Goal: Task Accomplishment & Management: Complete application form

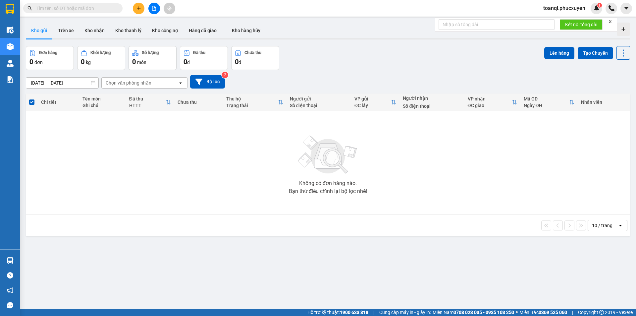
click at [151, 9] on button at bounding box center [154, 9] width 12 height 12
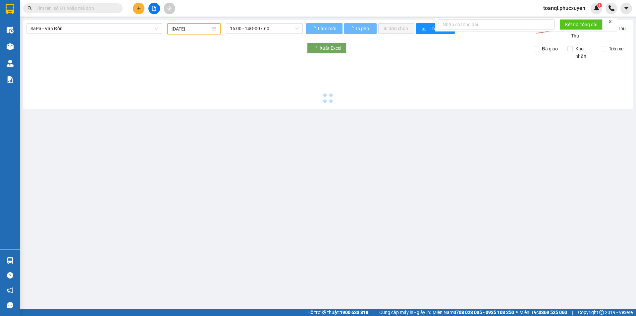
type input "[DATE]"
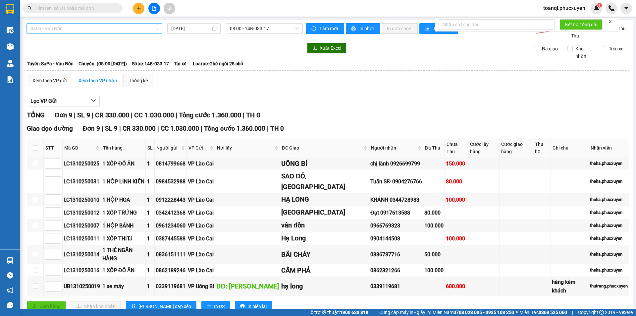
click at [117, 29] on span "SaPa - Vân Đồn" at bounding box center [94, 29] width 128 height 10
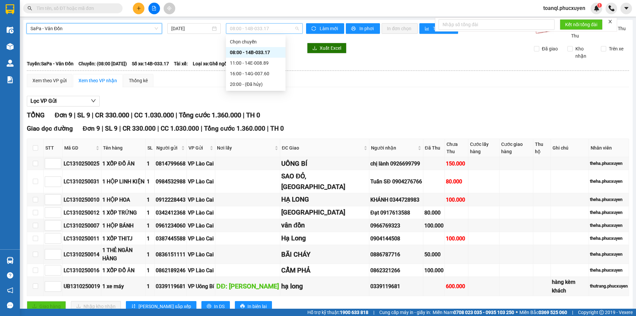
click at [276, 27] on span "08:00 - 14B-033.17" at bounding box center [264, 29] width 69 height 10
click at [261, 76] on div "16:00 - 14G-007.60" at bounding box center [256, 73] width 52 height 7
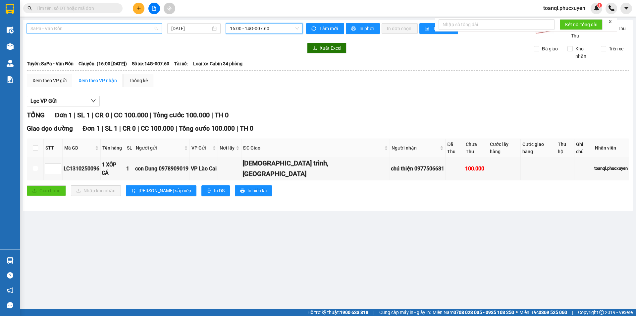
click at [93, 29] on span "SaPa - Vân Đồn" at bounding box center [94, 29] width 128 height 10
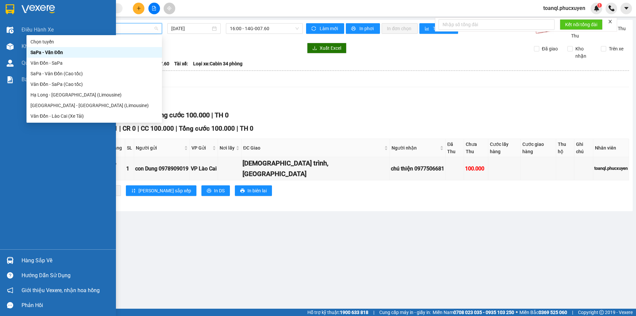
drag, startPoint x: 1, startPoint y: 3, endPoint x: 53, endPoint y: 15, distance: 53.4
click at [1, 4] on div at bounding box center [58, 11] width 116 height 22
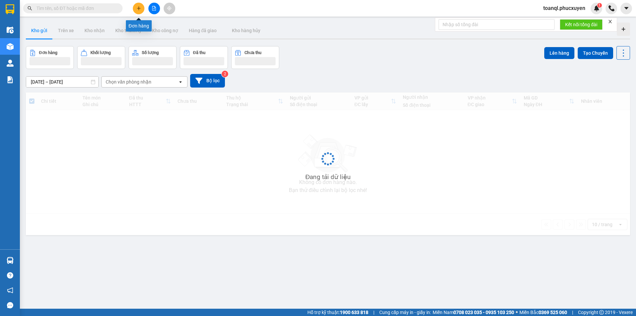
click at [136, 9] on icon "plus" at bounding box center [138, 8] width 5 height 5
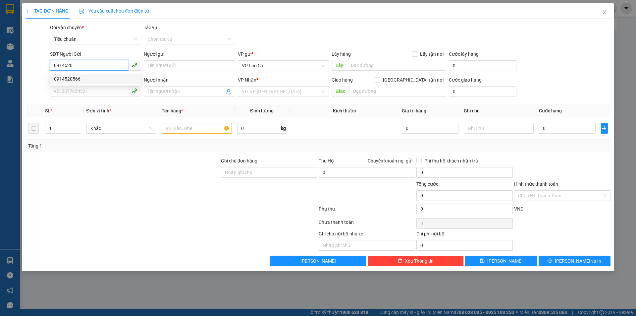
click at [90, 81] on div "0914520566" at bounding box center [95, 78] width 83 height 7
type input "0914520566"
click at [91, 91] on input "SĐT Người Nhận *" at bounding box center [89, 91] width 78 height 11
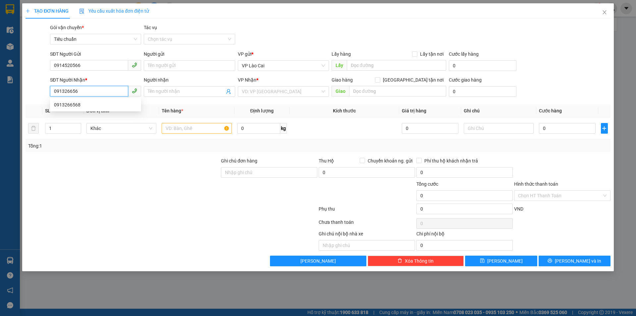
type input "0913266568"
click at [103, 103] on div "0913266568" at bounding box center [95, 104] width 83 height 7
type input "HẠ LONG"
type input "0913266568"
click at [191, 137] on td at bounding box center [197, 128] width 76 height 22
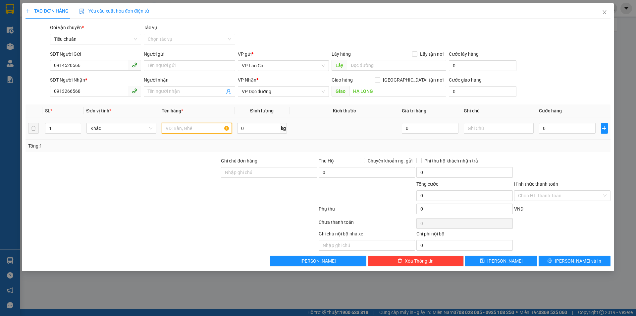
click at [192, 133] on input "text" at bounding box center [197, 128] width 70 height 11
type input "4"
type input "1"
type input "4"
type input "5 bao hàng"
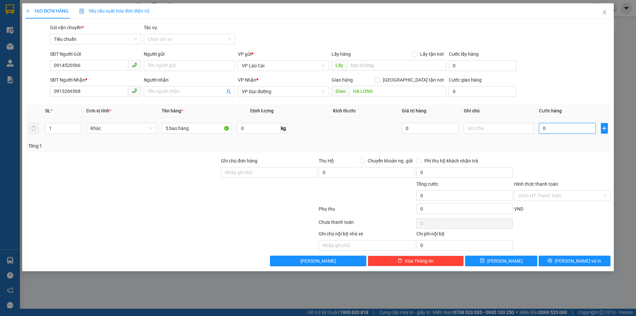
drag, startPoint x: 578, startPoint y: 130, endPoint x: 580, endPoint y: 127, distance: 3.5
click at [578, 129] on input "0" at bounding box center [567, 128] width 56 height 11
type input "7"
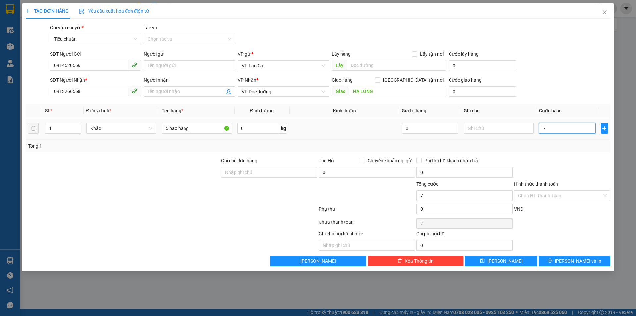
type input "75"
type input "750"
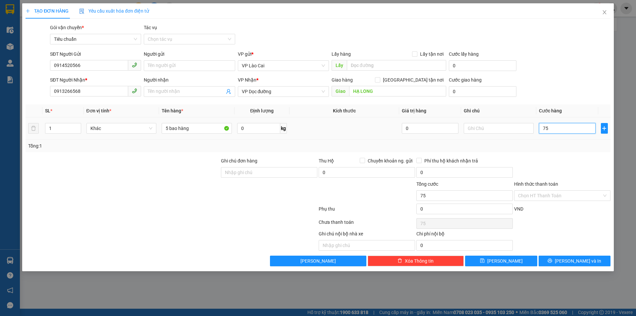
type input "750"
type input "750.000"
click at [549, 150] on div "Tổng: 1" at bounding box center [318, 145] width 585 height 13
click at [548, 188] on div "Hình thức thanh toán" at bounding box center [562, 185] width 96 height 10
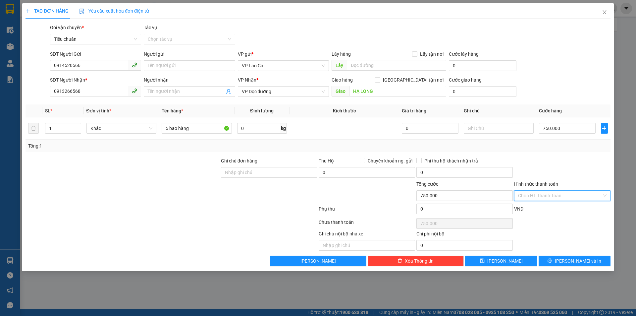
click at [547, 192] on input "Hình thức thanh toán" at bounding box center [560, 195] width 84 height 10
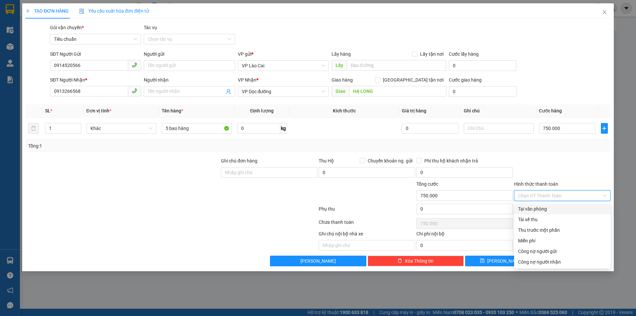
click at [542, 209] on div "Tại văn phòng" at bounding box center [562, 208] width 88 height 7
type input "0"
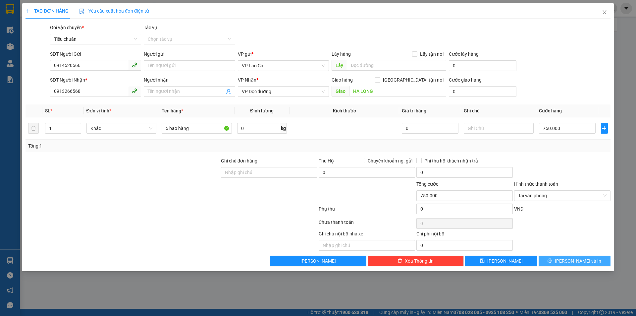
drag, startPoint x: 562, startPoint y: 261, endPoint x: 557, endPoint y: 266, distance: 7.3
click at [557, 266] on div "TẠO ĐƠN HÀNG Yêu cầu xuất hóa đơn điện tử Transit Pickup Surcharge Ids Transit …" at bounding box center [318, 137] width 592 height 268
click at [558, 264] on button "[PERSON_NAME] và In" at bounding box center [575, 260] width 72 height 11
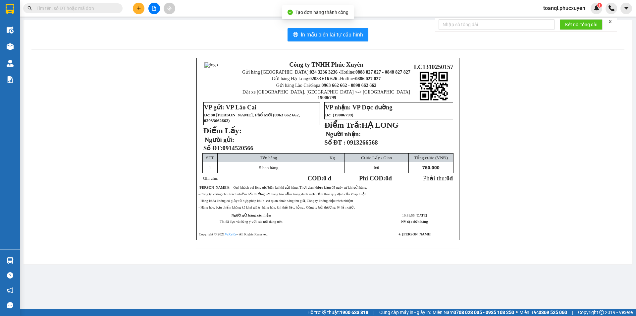
click at [341, 42] on div "In mẫu biên lai tự cấu hình Công ty TNHH Phúc Xuyên Gửi hàng [GEOGRAPHIC_DATA]:…" at bounding box center [328, 142] width 609 height 244
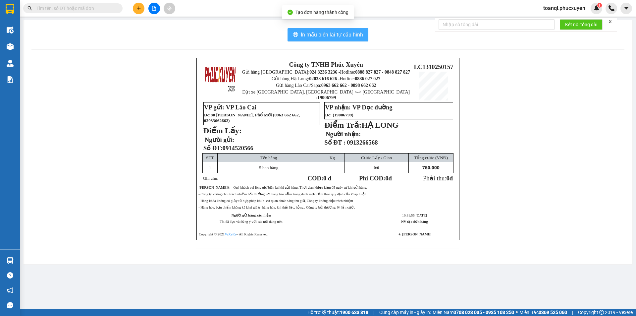
click at [345, 34] on span "In mẫu biên lai tự cấu hình" at bounding box center [332, 34] width 62 height 8
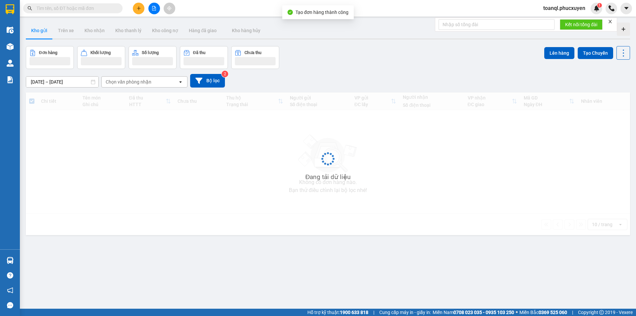
click at [473, 240] on div "ver 1.8.146 Kho gửi Trên xe Kho nhận Kho thanh lý Kho công nợ Hàng đã giao Kho …" at bounding box center [328, 178] width 610 height 316
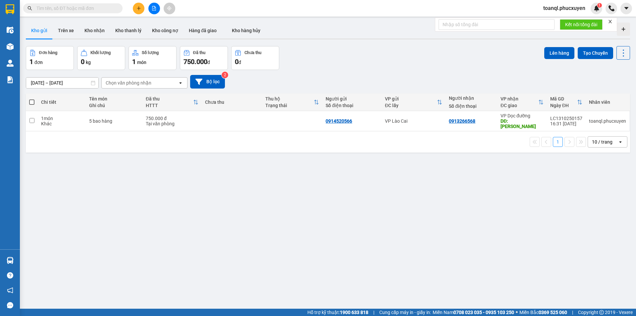
click at [339, 172] on div "ver 1.8.146 Kho gửi Trên xe Kho nhận Kho thanh lý Kho công nợ Hàng đã giao Kho …" at bounding box center [328, 178] width 610 height 316
click at [137, 8] on icon "plus" at bounding box center [138, 8] width 5 height 5
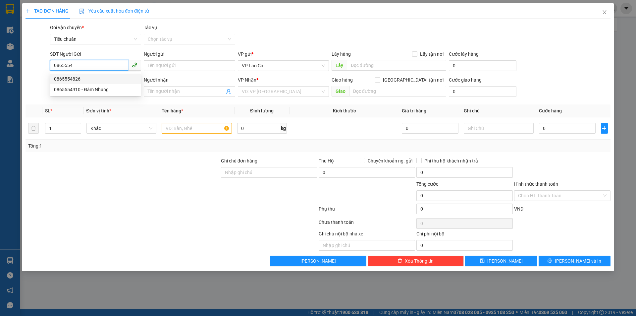
click at [125, 81] on div "0865554826" at bounding box center [95, 78] width 83 height 7
type input "0865554826"
click at [119, 90] on input "SĐT Người Nhận *" at bounding box center [89, 91] width 78 height 11
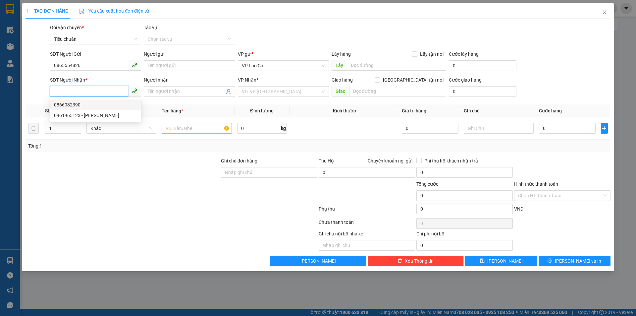
click at [102, 108] on div "0866082390" at bounding box center [95, 104] width 83 height 7
type input "0866082390"
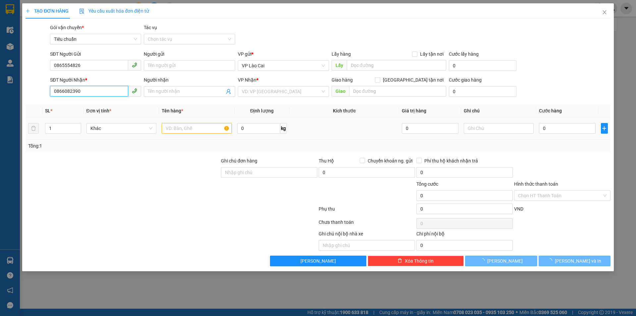
type input "HẠ LONG"
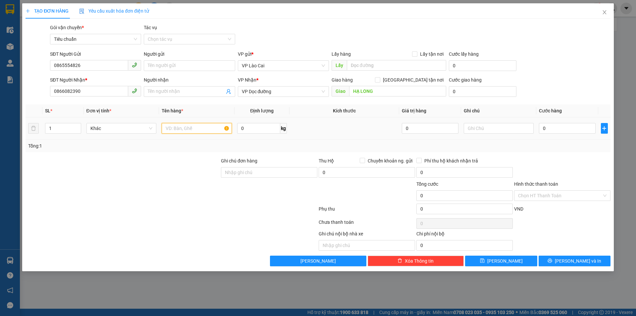
click at [171, 125] on input "text" at bounding box center [197, 128] width 70 height 11
type input "1"
type input "2 xốp tôm"
click at [570, 131] on input "0" at bounding box center [567, 128] width 56 height 11
drag, startPoint x: 13, startPoint y: 61, endPoint x: 0, endPoint y: 59, distance: 12.7
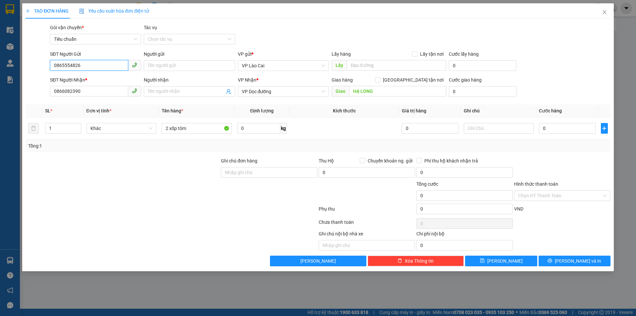
click at [0, 59] on div "TẠO ĐƠN HÀNG Yêu cầu xuất hóa đơn điện tử Transit Pickup Surcharge Ids Transit …" at bounding box center [318, 158] width 636 height 316
drag, startPoint x: 79, startPoint y: 93, endPoint x: 38, endPoint y: 107, distance: 42.4
click at [38, 107] on div "Transit Pickup Surcharge Ids Transit Deliver Surcharge Ids Transit Deliver Surc…" at bounding box center [318, 145] width 585 height 242
click at [567, 125] on input "0" at bounding box center [567, 128] width 56 height 11
type input "2"
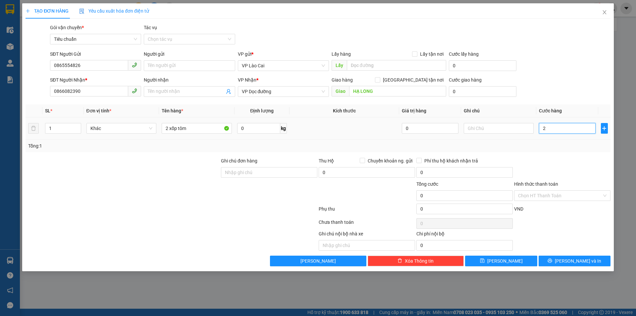
type input "2"
type input "25"
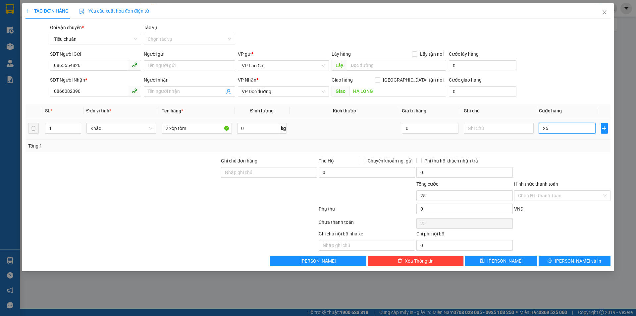
type input "250"
type input "250.000"
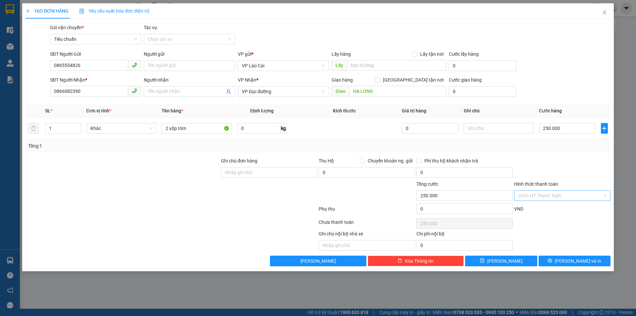
click at [563, 196] on input "Hình thức thanh toán" at bounding box center [560, 195] width 84 height 10
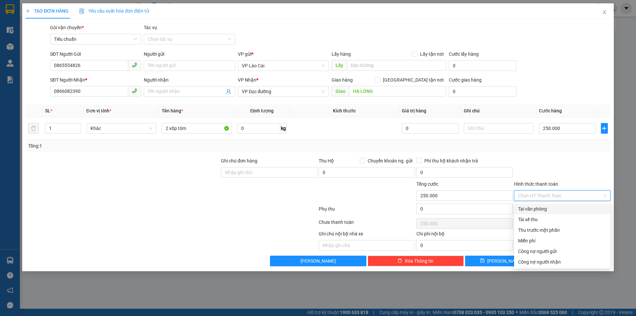
click at [539, 208] on div "Tại văn phòng" at bounding box center [562, 208] width 88 height 7
type input "0"
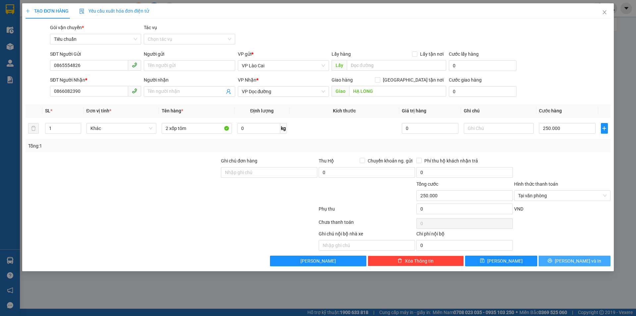
click at [567, 258] on button "[PERSON_NAME] và In" at bounding box center [575, 260] width 72 height 11
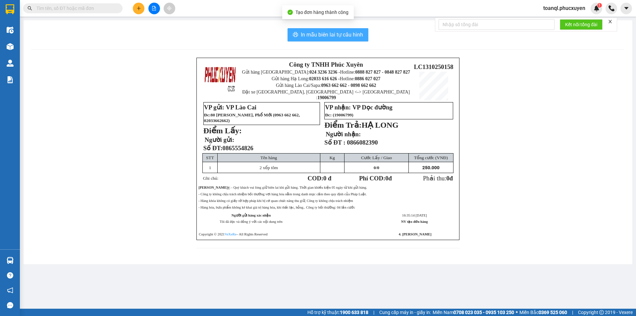
click at [353, 34] on span "In mẫu biên lai tự cấu hình" at bounding box center [332, 34] width 62 height 8
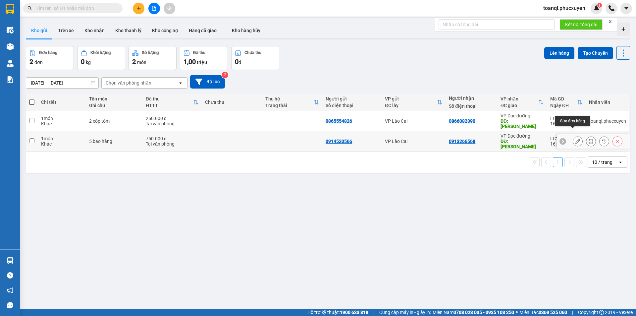
click at [575, 139] on icon at bounding box center [577, 141] width 5 height 5
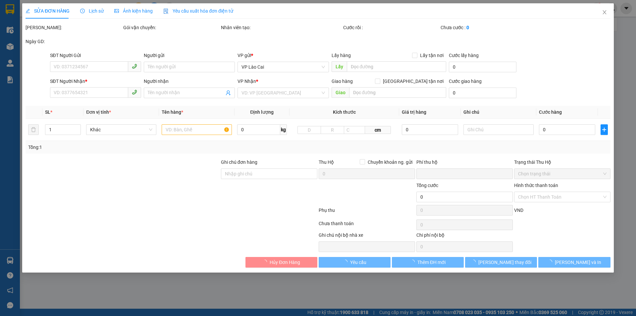
type input "0914520566"
type input "0913266568"
type input "HẠ LONG"
type input "0"
type input "750.000"
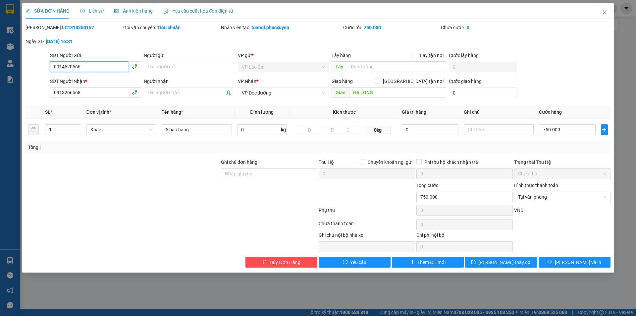
drag, startPoint x: 83, startPoint y: 68, endPoint x: 8, endPoint y: 73, distance: 75.4
click at [8, 73] on div "SỬA ĐƠN HÀNG Lịch sử Ảnh kiện hàng Yêu cầu xuất hóa đơn điện tử Total Paid Fee …" at bounding box center [318, 158] width 636 height 316
drag, startPoint x: 88, startPoint y: 96, endPoint x: 3, endPoint y: 96, distance: 85.5
click at [3, 96] on div "SỬA ĐƠN HÀNG Lịch sử Ảnh kiện hàng Yêu cầu xuất hóa đơn điện tử Total Paid Fee …" at bounding box center [318, 158] width 636 height 316
click at [602, 7] on span "Close" at bounding box center [604, 12] width 19 height 19
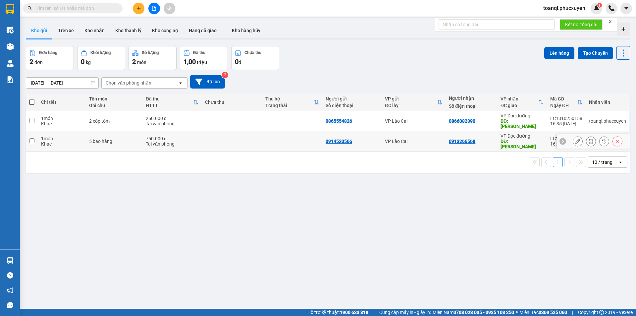
drag, startPoint x: 200, startPoint y: 135, endPoint x: 201, endPoint y: 129, distance: 6.4
click at [200, 135] on td "750.000 đ Tại văn phòng" at bounding box center [171, 141] width 59 height 20
checkbox input "true"
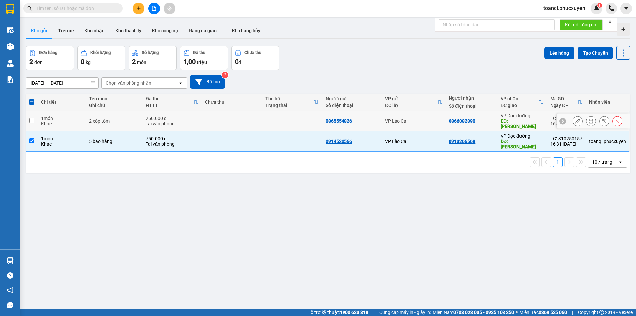
click at [202, 119] on td at bounding box center [232, 121] width 60 height 20
checkbox input "true"
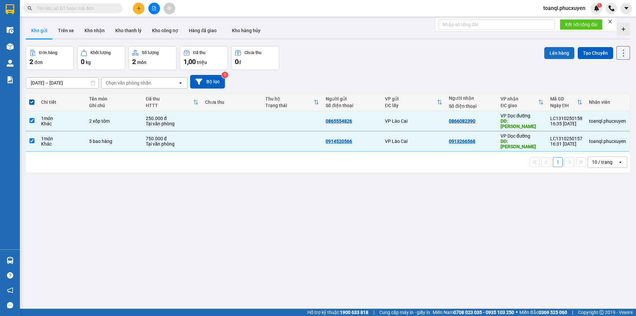
click at [563, 49] on button "Lên hàng" at bounding box center [559, 53] width 30 height 12
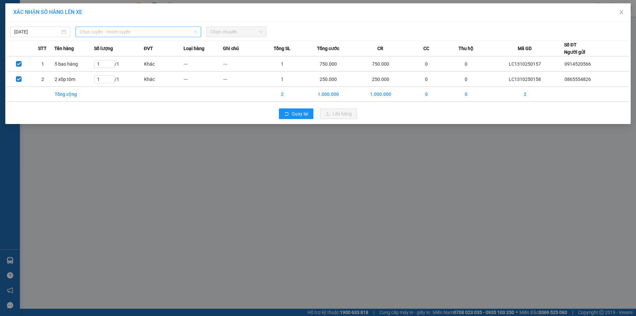
click at [102, 29] on span "Chọn tuyến - nhóm tuyến" at bounding box center [139, 32] width 118 height 10
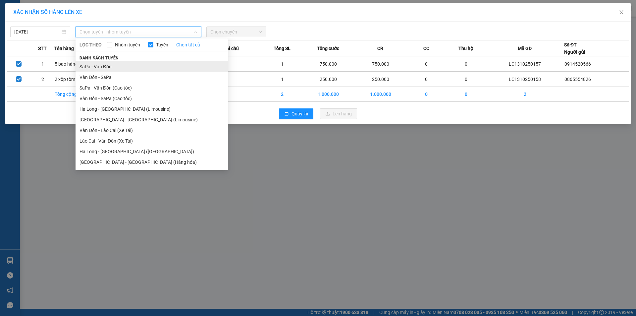
click at [90, 67] on li "SaPa - Vân Đồn" at bounding box center [152, 66] width 152 height 11
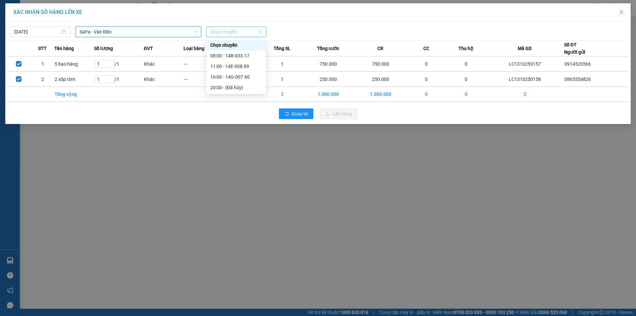
click at [239, 33] on span "Chọn chuyến" at bounding box center [236, 32] width 52 height 10
click at [238, 76] on div "16:00 - 14G-007.60" at bounding box center [236, 76] width 52 height 7
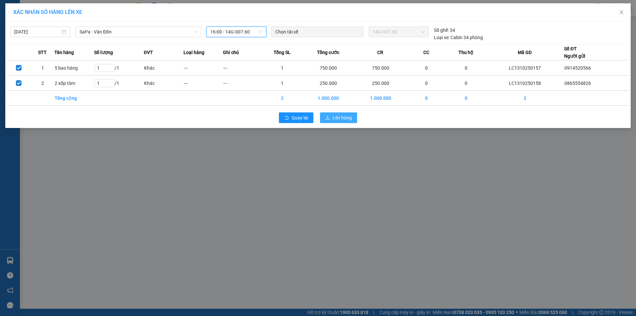
click at [347, 117] on span "Lên hàng" at bounding box center [342, 117] width 19 height 7
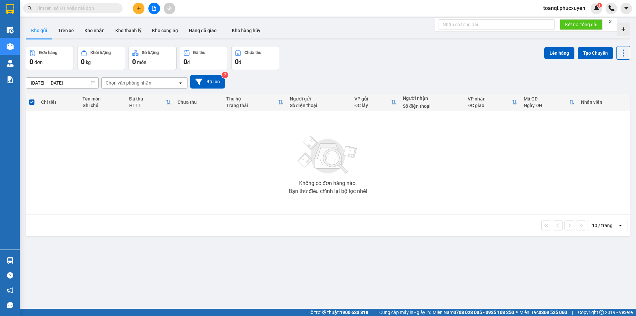
click at [142, 8] on button at bounding box center [139, 9] width 12 height 12
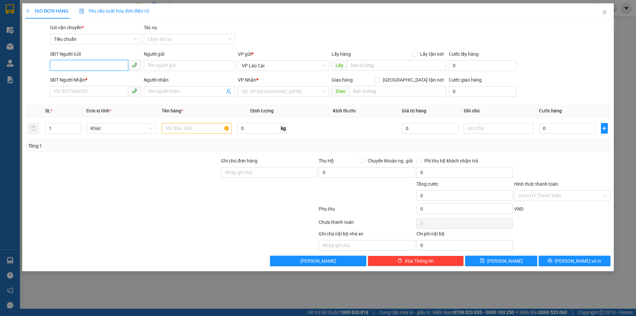
type input "2"
click at [97, 68] on input "0357297" at bounding box center [89, 65] width 78 height 11
click at [95, 80] on div "0357297532" at bounding box center [95, 78] width 83 height 7
type input "0357297532"
click at [90, 89] on input "SĐT Người Nhận *" at bounding box center [89, 91] width 78 height 11
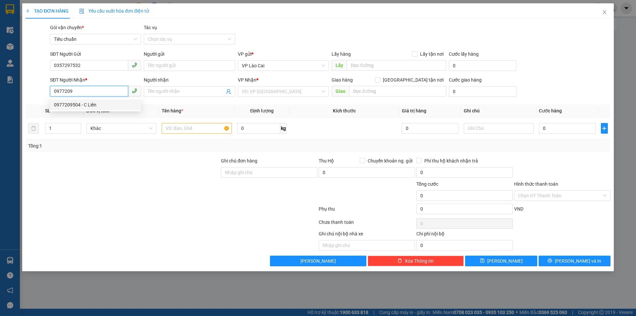
click at [89, 102] on div "0977209504 - C Liên" at bounding box center [95, 104] width 83 height 7
type input "0977209504"
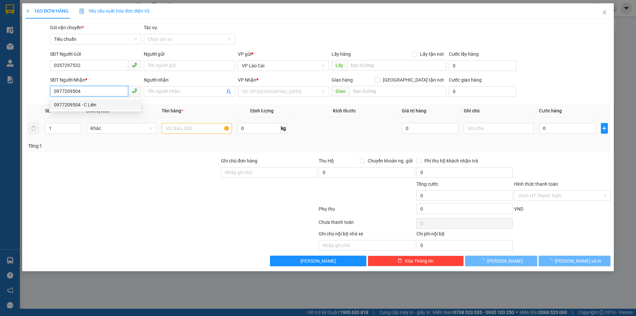
type input "C Liên"
type input "HẠ LONG"
type input "0977209504"
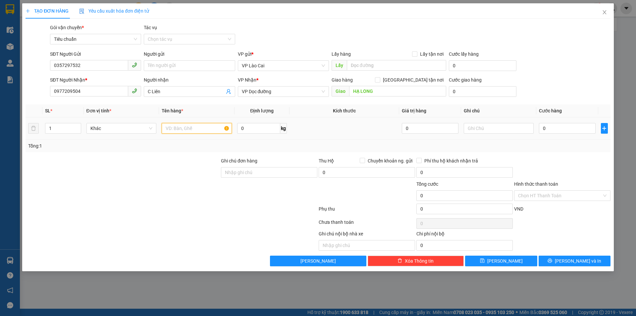
click at [190, 126] on input "text" at bounding box center [197, 128] width 70 height 11
type input "3"
type input "2 hộp hoa + 1 thùng đôi"
click at [554, 131] on input "0" at bounding box center [567, 128] width 56 height 11
type input "3"
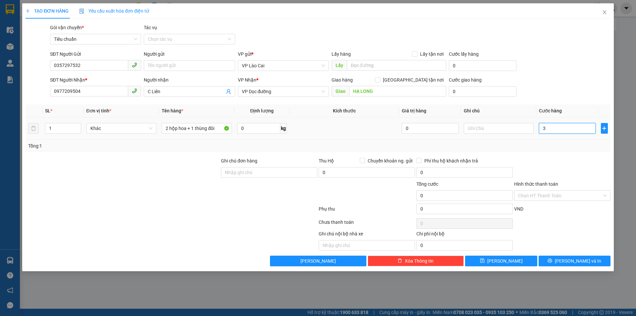
type input "3"
type input "30"
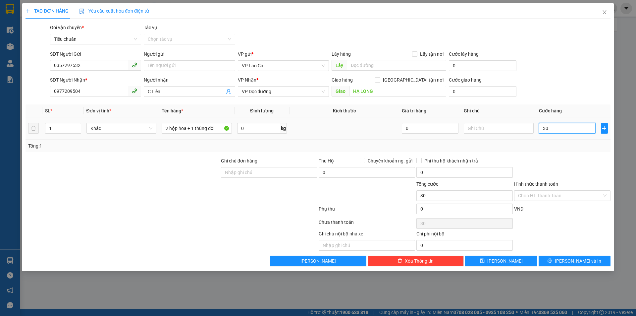
type input "300"
type input "300.000"
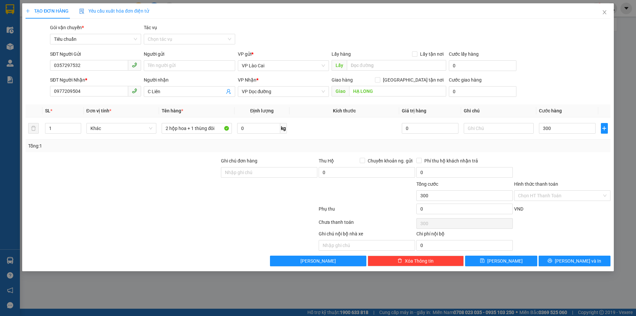
type input "300.000"
click at [563, 154] on div "Transit Pickup Surcharge Ids Transit Deliver Surcharge Ids Transit Deliver Surc…" at bounding box center [318, 145] width 585 height 242
click at [569, 256] on button "[PERSON_NAME] và In" at bounding box center [575, 260] width 72 height 11
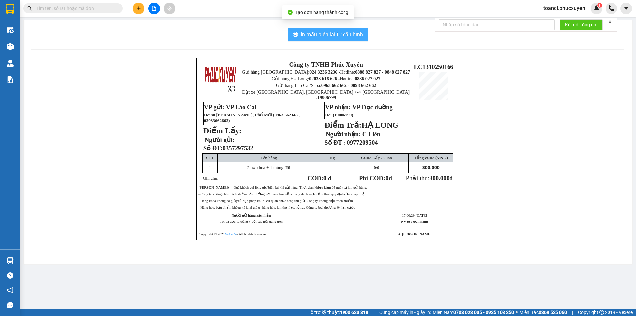
click at [331, 32] on span "In mẫu biên lai tự cấu hình" at bounding box center [332, 34] width 62 height 8
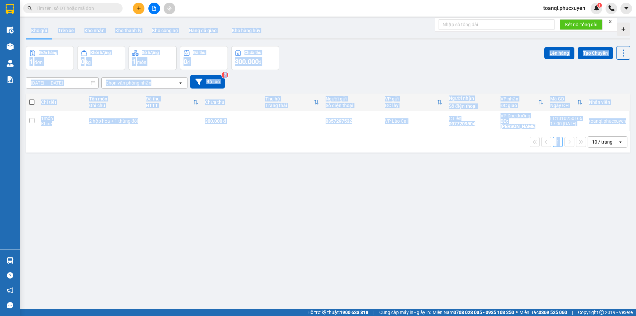
click at [139, 11] on button at bounding box center [139, 9] width 12 height 12
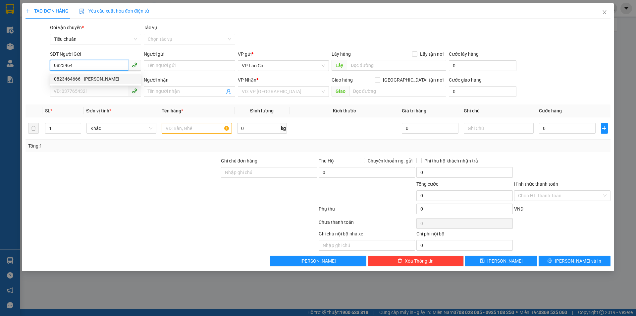
click at [89, 82] on div "0823464666 - [PERSON_NAME]" at bounding box center [95, 78] width 83 height 7
type input "0823464666"
type input "[PERSON_NAME]"
type input "0823464666"
click at [89, 86] on input "SĐT Người Nhận *" at bounding box center [89, 91] width 78 height 11
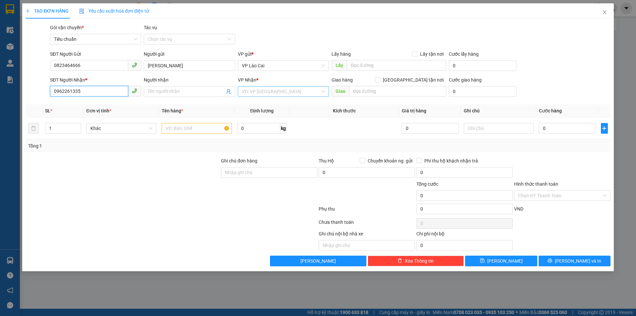
type input "0962261335"
click at [266, 92] on input "search" at bounding box center [281, 91] width 79 height 10
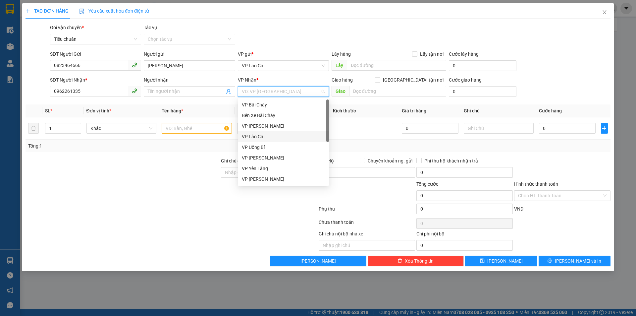
scroll to position [106, 0]
click at [265, 177] on div "VP Dọc đường" at bounding box center [283, 178] width 83 height 7
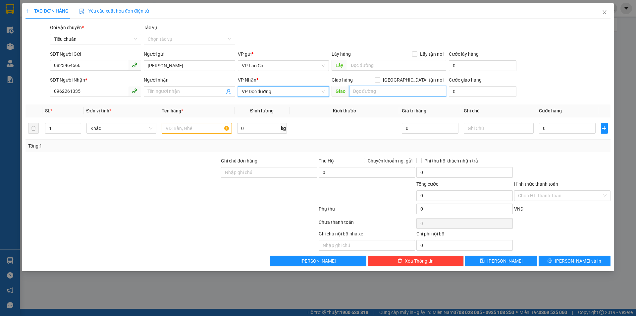
click at [364, 92] on input "text" at bounding box center [397, 91] width 97 height 11
type input "km 39"
click at [213, 135] on div at bounding box center [197, 128] width 70 height 13
click at [213, 133] on input "text" at bounding box center [197, 128] width 70 height 11
type input "1 xốp"
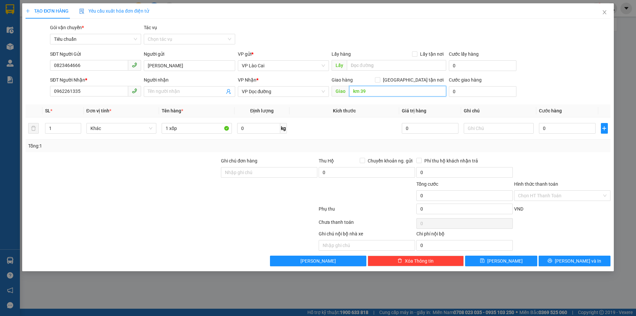
click at [366, 92] on input "km 39" at bounding box center [397, 91] width 97 height 11
type input "s"
type input "sao đỏ"
click at [208, 125] on input "1 xốp" at bounding box center [197, 128] width 70 height 11
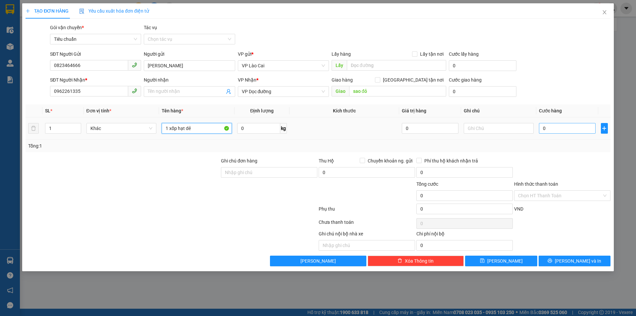
type input "1 xốp hạt dẻ"
click at [550, 130] on input "0" at bounding box center [567, 128] width 56 height 11
type input "1"
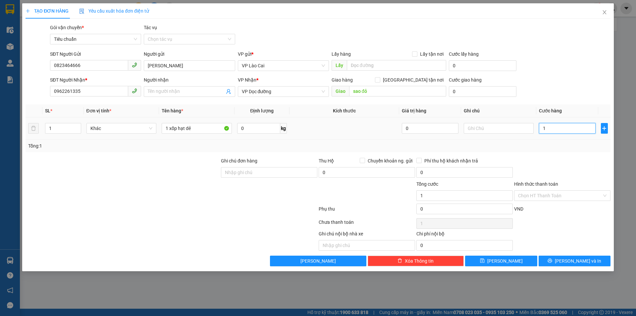
type input "12"
type input "120"
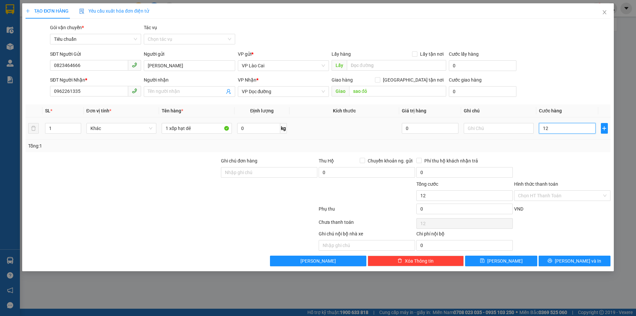
type input "120"
click at [539, 146] on div "Tổng: 1" at bounding box center [318, 145] width 580 height 7
type input "120.000"
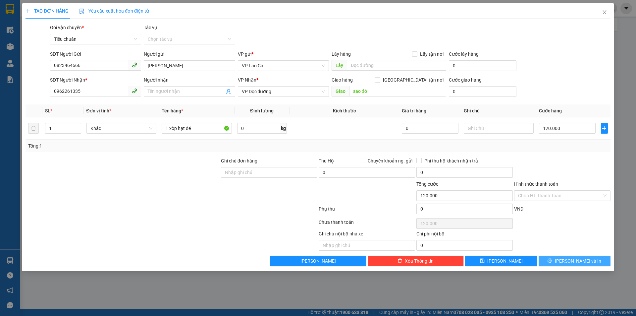
click at [561, 262] on button "[PERSON_NAME] và In" at bounding box center [575, 260] width 72 height 11
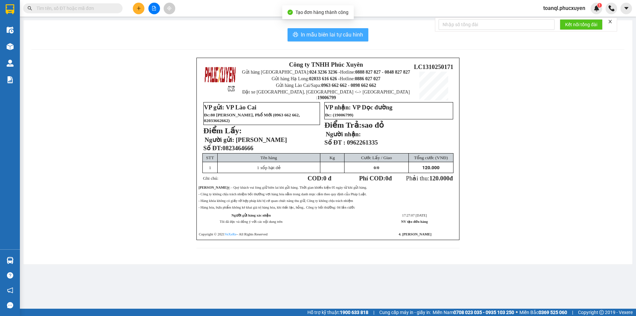
click at [363, 30] on button "In mẫu biên lai tự cấu hình" at bounding box center [328, 34] width 81 height 13
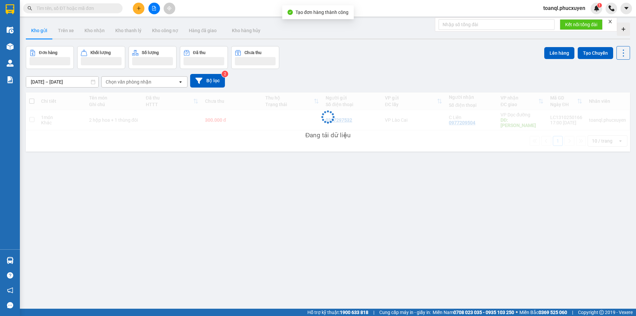
click at [415, 208] on div "ver 1.8.146 Kho gửi Trên xe Kho nhận Kho thanh lý Kho công nợ Hàng đã giao Kho …" at bounding box center [328, 178] width 610 height 316
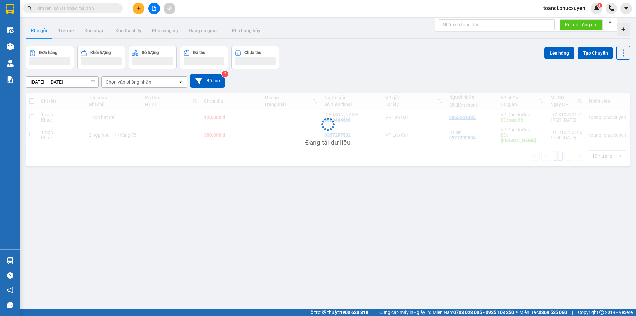
click at [415, 208] on div "ver 1.8.146 Kho gửi Trên xe Kho nhận Kho thanh lý Kho công nợ Hàng đã giao Kho …" at bounding box center [328, 178] width 610 height 316
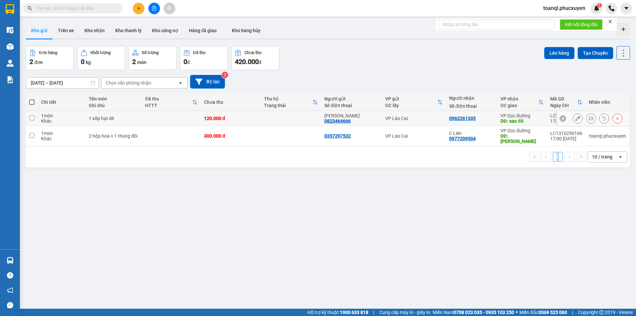
click at [573, 118] on button at bounding box center [577, 119] width 9 height 12
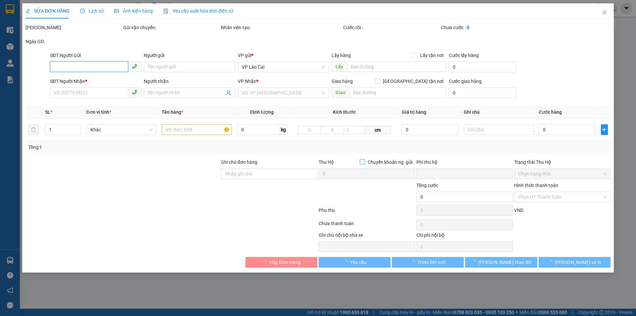
type input "0823464666"
type input "[PERSON_NAME]"
type input "0962261335"
type input "sao đỏ"
type input "0"
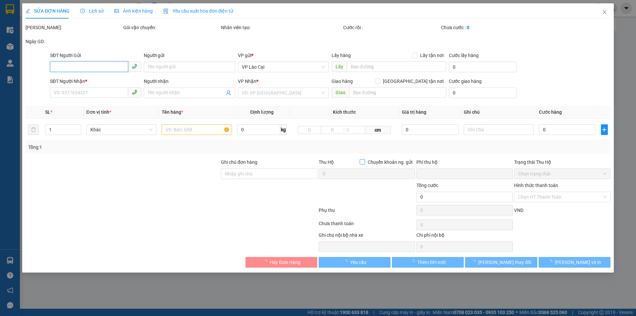
type input "120.000"
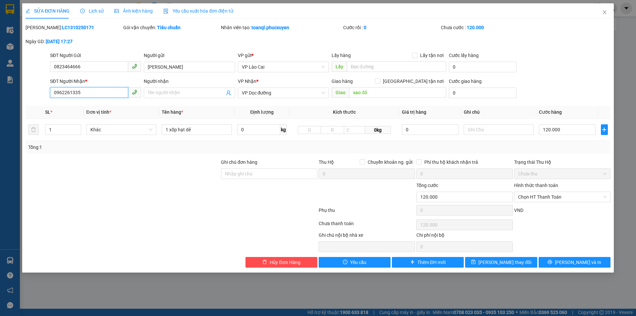
drag, startPoint x: 66, startPoint y: 92, endPoint x: 72, endPoint y: 93, distance: 6.0
click at [72, 93] on input "0962261335" at bounding box center [89, 92] width 78 height 11
type input "0962216335"
click at [564, 259] on button "[PERSON_NAME] và In" at bounding box center [575, 262] width 72 height 11
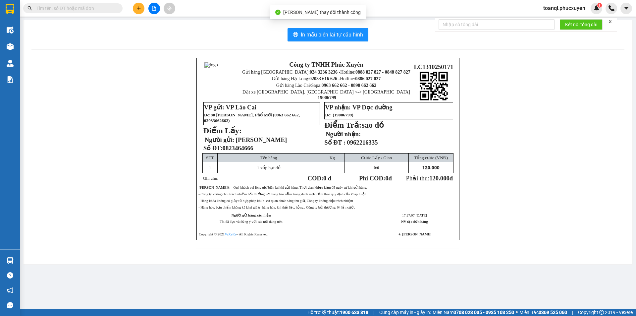
click at [360, 48] on div "In mẫu biên lai tự cấu hình Công ty TNHH Phúc Xuyên Gửi hàng [GEOGRAPHIC_DATA]:…" at bounding box center [328, 142] width 609 height 244
click at [356, 43] on div "In mẫu biên lai tự cấu hình Công ty TNHH Phúc Xuyên Gửi hàng [GEOGRAPHIC_DATA]:…" at bounding box center [328, 142] width 609 height 244
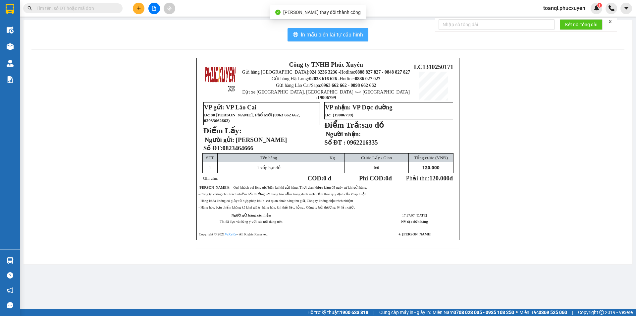
click at [326, 33] on span "In mẫu biên lai tự cấu hình" at bounding box center [332, 34] width 62 height 8
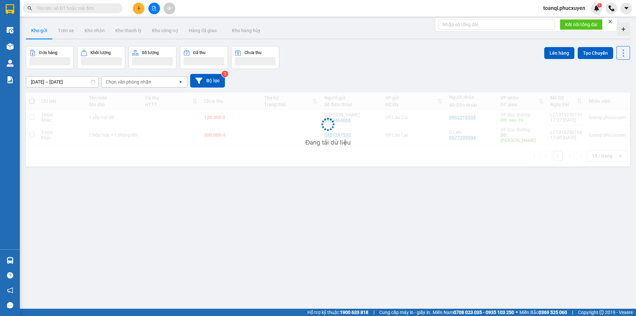
click at [275, 221] on div "ver 1.8.146 Kho gửi Trên xe Kho nhận Kho thanh lý Kho công nợ Hàng đã giao Kho …" at bounding box center [328, 178] width 610 height 316
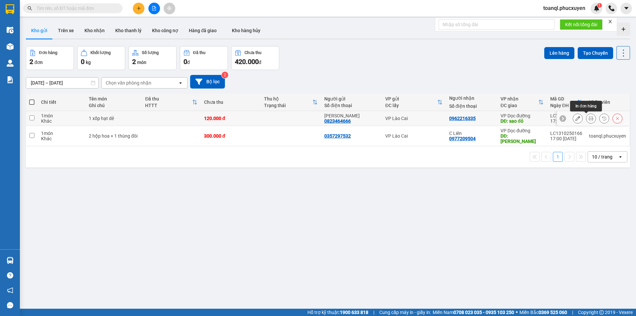
click at [577, 118] on button at bounding box center [577, 119] width 9 height 12
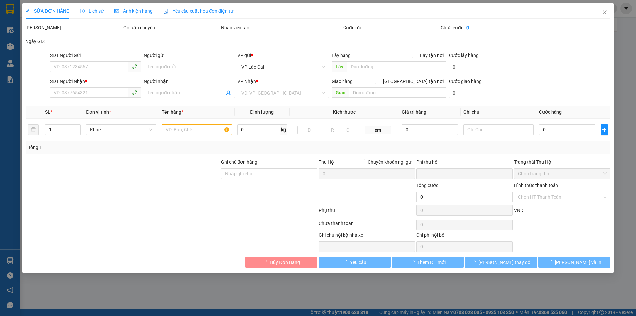
type input "0823464666"
type input "[PERSON_NAME]"
type input "0962216335"
type input "sao đỏ"
type input "0"
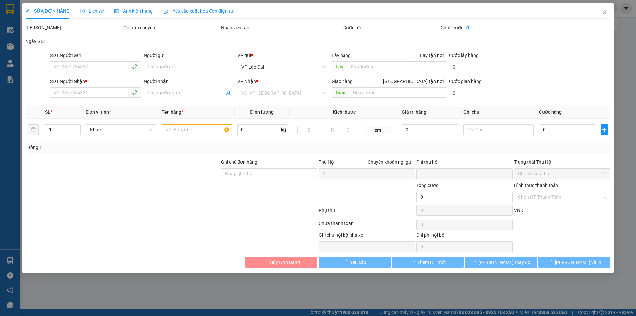
type input "120.000"
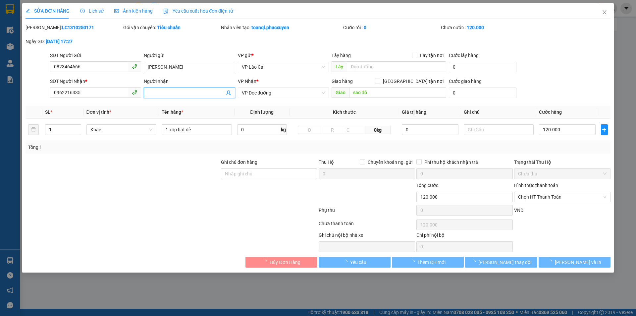
click at [195, 94] on input "Người nhận" at bounding box center [186, 92] width 77 height 7
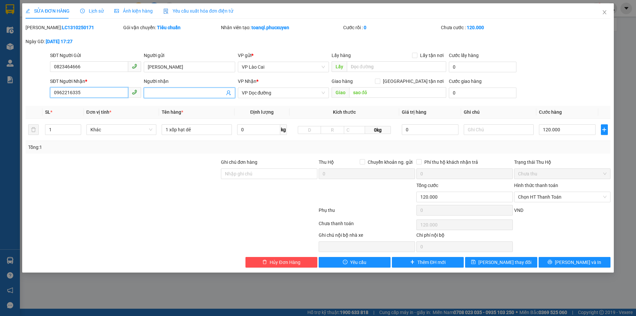
click at [114, 96] on input "0962216335" at bounding box center [89, 92] width 78 height 11
click at [179, 90] on input "Người nhận" at bounding box center [186, 92] width 77 height 7
click at [604, 12] on icon "close" at bounding box center [605, 12] width 4 height 4
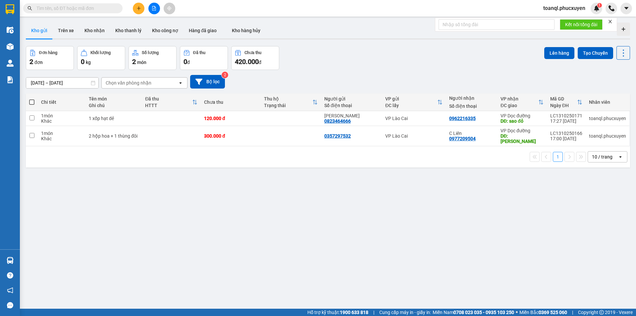
click at [76, 314] on div "Hỗ trợ kỹ thuật: 1900 633 818 | Cung cấp máy in - giấy in: [GEOGRAPHIC_DATA] 07…" at bounding box center [316, 311] width 633 height 7
click at [575, 134] on icon at bounding box center [577, 136] width 5 height 5
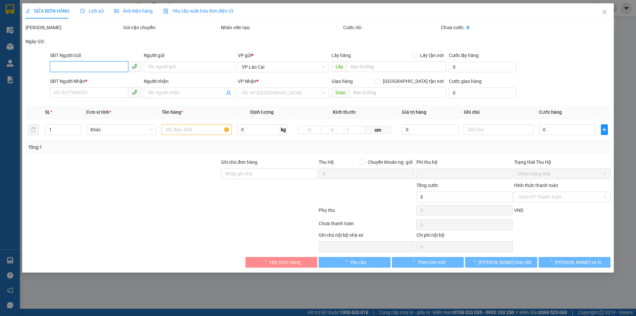
click at [83, 70] on input "SĐT Người Gửi" at bounding box center [89, 66] width 78 height 11
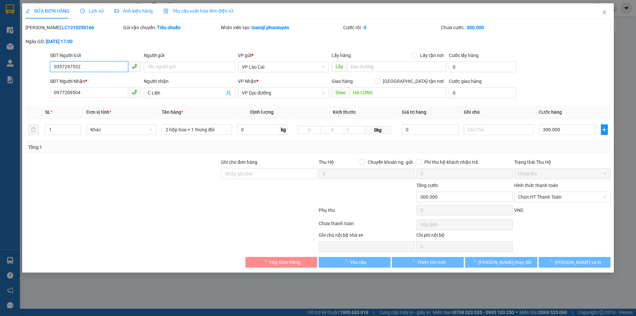
type input "0357297532"
type input "0977209504"
type input "C Liên"
type input "HẠ LONG"
type input "0"
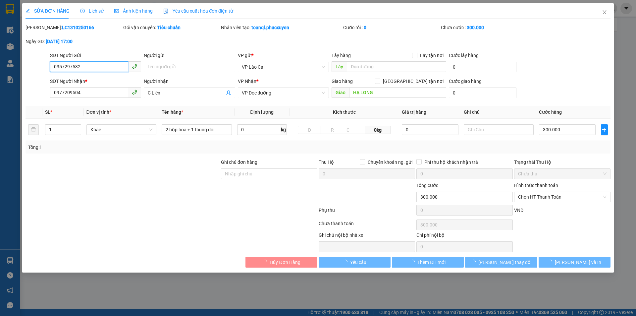
type input "300.000"
click at [83, 70] on input "0357297532" at bounding box center [89, 66] width 78 height 11
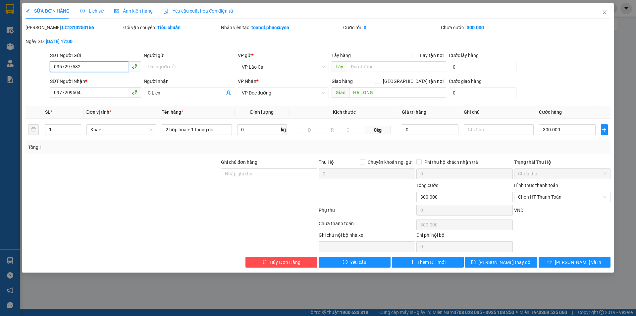
click at [83, 70] on input "0357297532" at bounding box center [89, 66] width 78 height 11
click at [83, 96] on input "0977209504" at bounding box center [89, 92] width 78 height 11
click at [212, 244] on div at bounding box center [257, 241] width 122 height 21
click at [182, 134] on input "2 hộp hoa + 1 thùng đôi" at bounding box center [197, 129] width 70 height 11
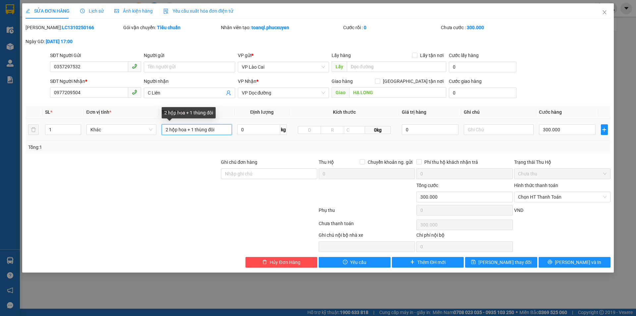
click at [182, 134] on input "2 hộp hoa + 1 thùng đôi" at bounding box center [197, 129] width 70 height 11
drag, startPoint x: 553, startPoint y: 36, endPoint x: 551, endPoint y: 45, distance: 9.6
drag, startPoint x: 551, startPoint y: 45, endPoint x: 610, endPoint y: 12, distance: 67.4
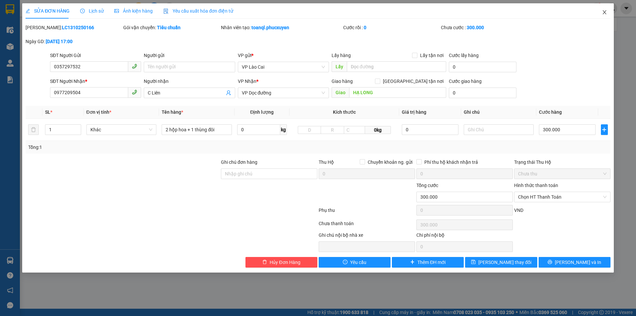
click at [610, 12] on span "Close" at bounding box center [604, 12] width 19 height 19
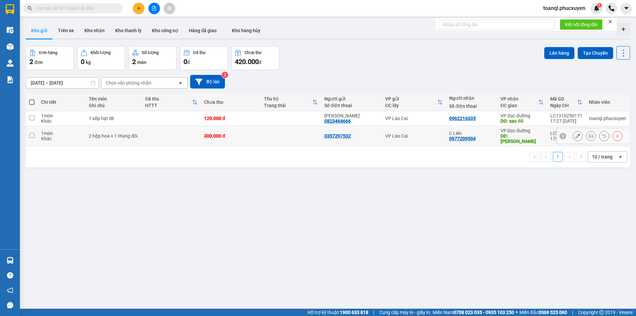
click at [232, 134] on div "300.000 đ" at bounding box center [231, 135] width 54 height 5
checkbox input "true"
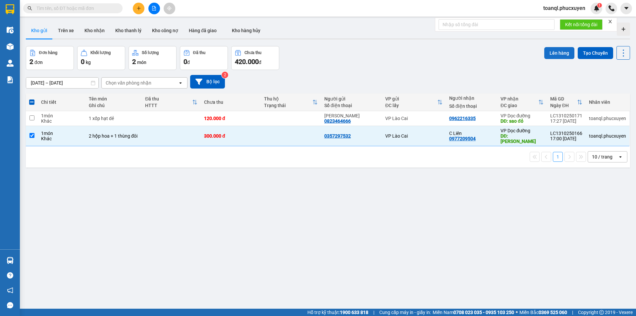
click at [549, 53] on button "Lên hàng" at bounding box center [559, 53] width 30 height 12
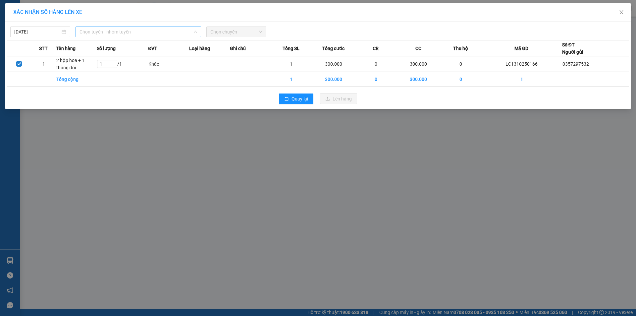
click at [181, 33] on span "Chọn tuyến - nhóm tuyến" at bounding box center [139, 32] width 118 height 10
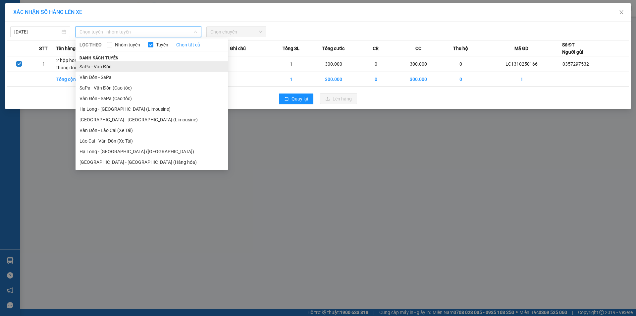
click at [113, 69] on li "SaPa - Vân Đồn" at bounding box center [152, 66] width 152 height 11
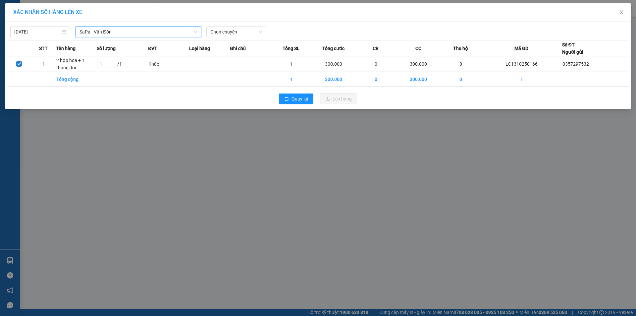
click at [228, 38] on div "[DATE] SaPa - [GEOGRAPHIC_DATA] SaPa - [GEOGRAPHIC_DATA] LỌC THEO Nhóm tuyến Tu…" at bounding box center [317, 65] width 625 height 87
click at [229, 36] on span "Chọn chuyến" at bounding box center [236, 32] width 52 height 10
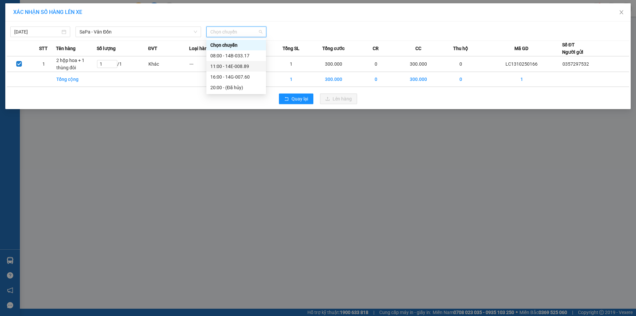
click at [238, 62] on div "11:00 - 14E-008.89" at bounding box center [236, 66] width 60 height 11
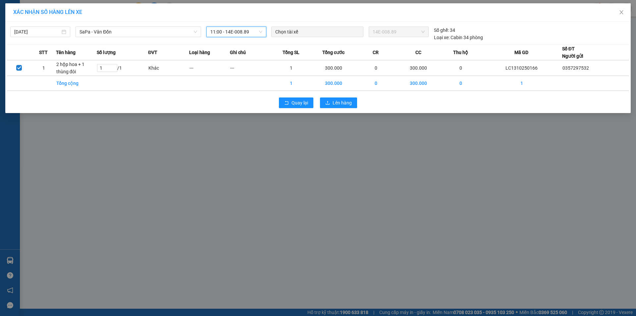
click at [241, 33] on span "11:00 - 14E-008.89" at bounding box center [236, 32] width 52 height 10
click at [246, 75] on div "16:00 - 14G-007.60" at bounding box center [236, 76] width 52 height 7
click at [330, 103] on button "Lên hàng" at bounding box center [338, 102] width 37 height 11
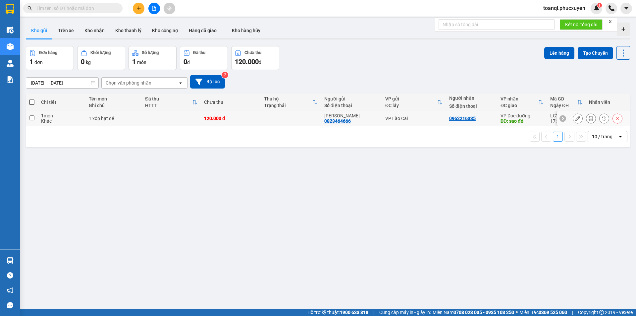
click at [575, 117] on icon at bounding box center [577, 118] width 5 height 5
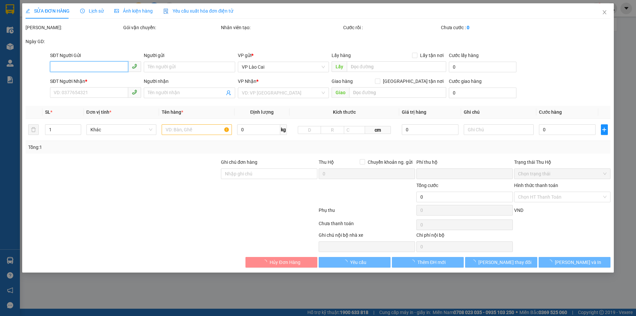
click at [61, 66] on input "SĐT Người Gửi" at bounding box center [89, 66] width 78 height 11
type input "0823464666"
click at [61, 66] on input "0823464666" at bounding box center [89, 66] width 78 height 11
type input "[PERSON_NAME]"
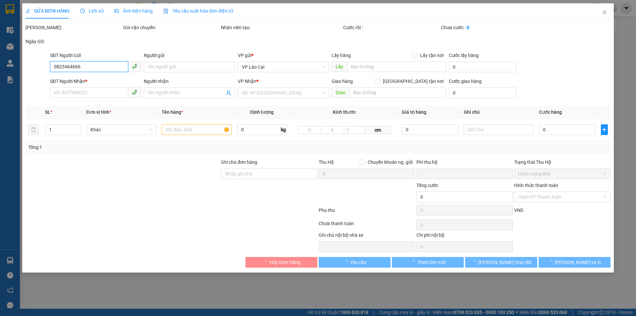
type input "0962216335"
type input "sao đỏ"
type input "0"
type input "120.000"
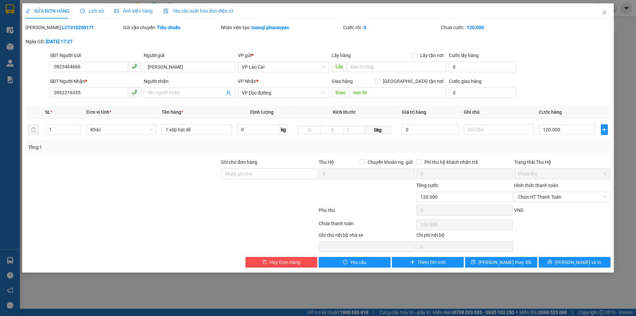
click at [94, 87] on div "SĐT Người Nhận *" at bounding box center [95, 83] width 91 height 10
click at [93, 91] on input "0962216335" at bounding box center [89, 92] width 78 height 11
click at [602, 11] on icon "close" at bounding box center [604, 12] width 5 height 5
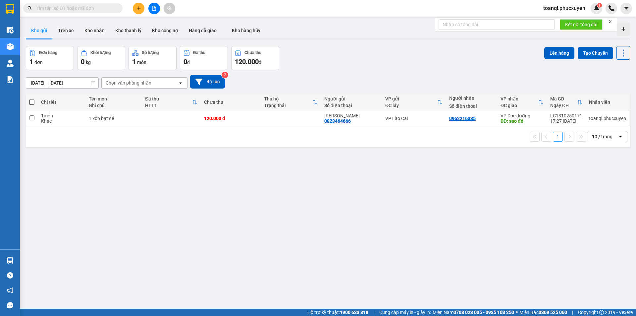
click at [138, 6] on icon "plus" at bounding box center [138, 8] width 5 height 5
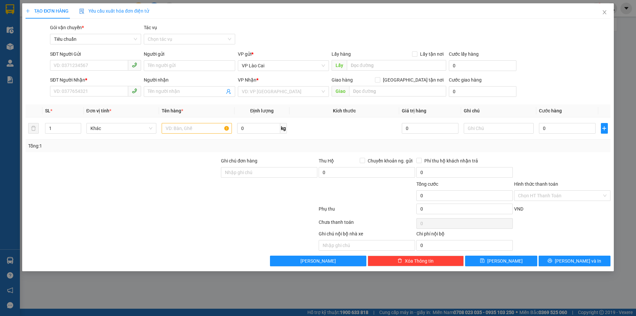
click at [98, 101] on div "Transit Pickup Surcharge Ids Transit Deliver Surcharge Ids Transit Deliver Surc…" at bounding box center [318, 145] width 585 height 242
click at [99, 94] on input "SĐT Người Nhận *" at bounding box center [89, 91] width 78 height 11
click at [166, 93] on input "Người nhận" at bounding box center [186, 91] width 77 height 7
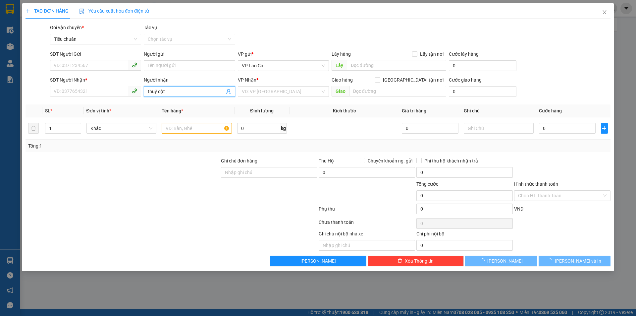
type input "thuỷ cột 8"
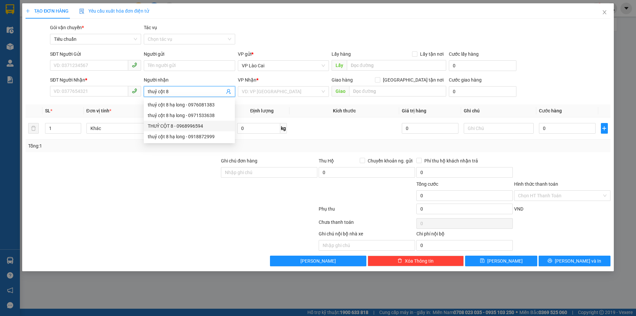
click at [188, 125] on div "THUỶ CỘT 8 - 0968996594" at bounding box center [189, 125] width 83 height 7
type input "0968996594"
type input "THUỶ CỘT 8"
type input "CỘT 8 HẠ LONG"
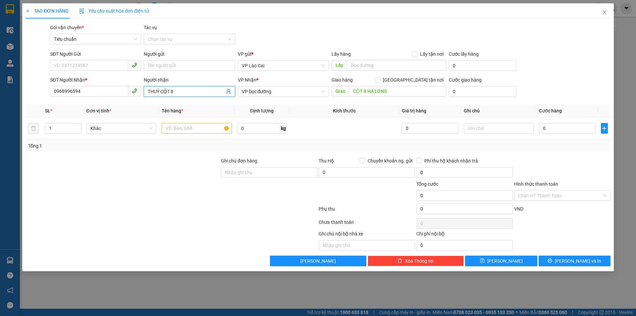
click at [93, 71] on span at bounding box center [95, 65] width 91 height 11
type input "THUỶ CỘT 8"
click at [93, 64] on input "SĐT Người Gửi" at bounding box center [89, 65] width 78 height 11
click at [201, 130] on input "text" at bounding box center [197, 128] width 70 height 11
type input "1 xốp hàng"
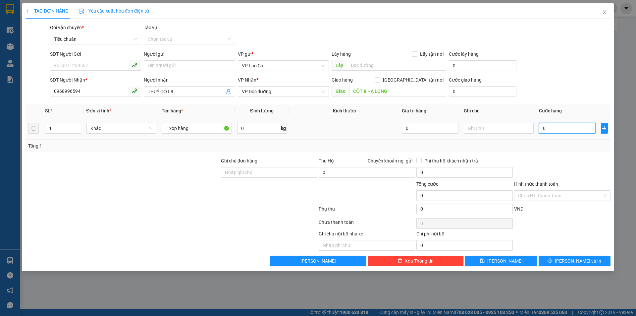
click at [543, 128] on input "0" at bounding box center [567, 128] width 56 height 11
type input "1"
type input "10"
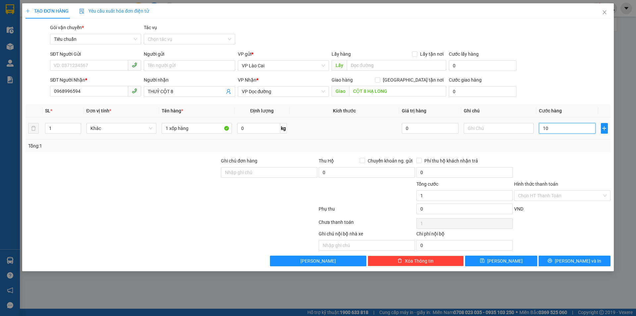
type input "10"
type input "100"
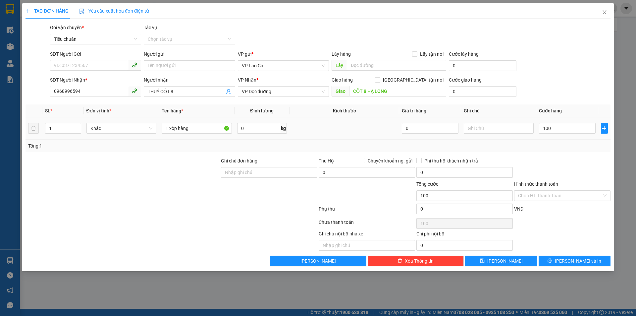
type input "100.000"
drag, startPoint x: 567, startPoint y: 167, endPoint x: 560, endPoint y: 162, distance: 8.5
click at [566, 166] on div at bounding box center [563, 168] width 98 height 23
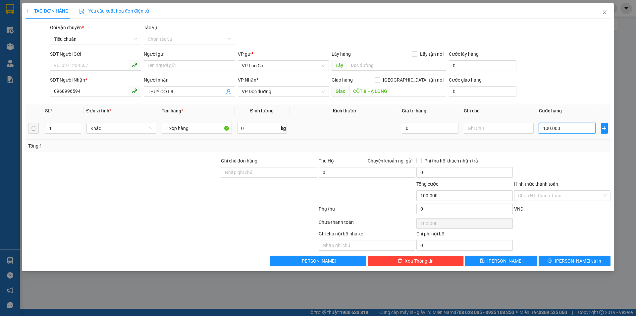
click at [549, 127] on input "100.000" at bounding box center [567, 128] width 56 height 11
type input "10.000"
type input "120.000"
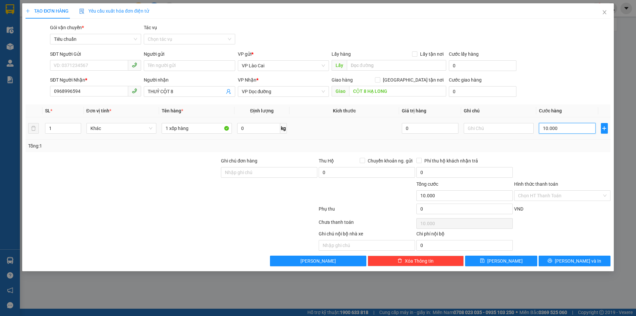
type input "120.000"
click at [546, 128] on input "120.000" at bounding box center [567, 128] width 56 height 11
type input "100.000"
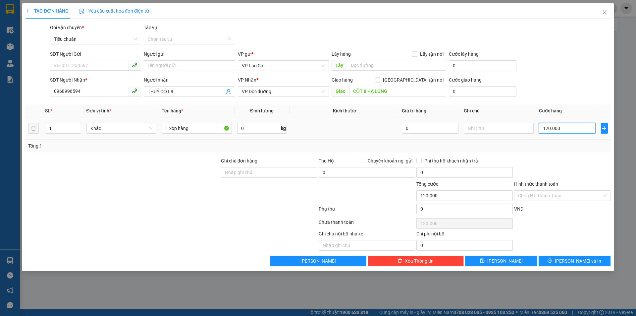
type input "100.000"
click at [57, 98] on div "SĐT Người Nhận * 0968996594" at bounding box center [95, 87] width 91 height 23
click at [64, 92] on input "0968996594" at bounding box center [89, 91] width 78 height 11
click at [65, 92] on input "0968996594" at bounding box center [89, 91] width 78 height 11
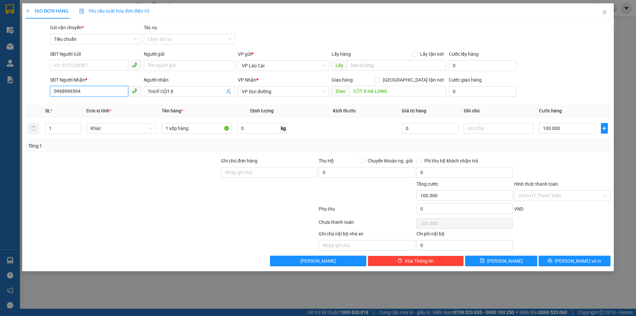
click at [65, 92] on input "0968996594" at bounding box center [89, 91] width 78 height 11
click at [577, 256] on button "[PERSON_NAME] và In" at bounding box center [575, 260] width 72 height 11
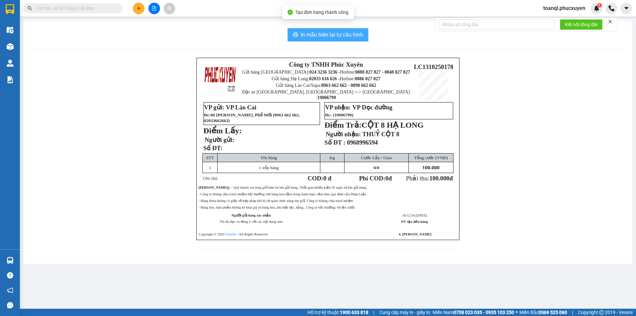
click at [344, 34] on span "In mẫu biên lai tự cấu hình" at bounding box center [332, 34] width 62 height 8
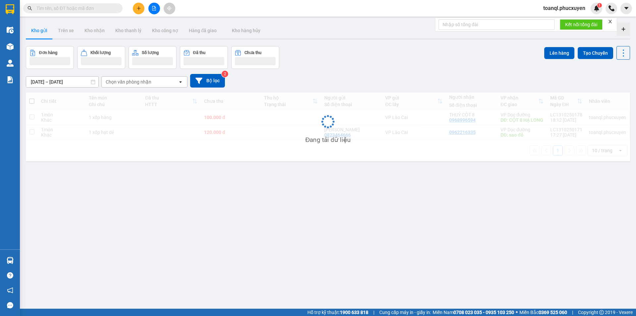
drag, startPoint x: 264, startPoint y: 112, endPoint x: 252, endPoint y: 134, distance: 25.6
click at [263, 115] on div "Đang tải dữ liệu" at bounding box center [328, 126] width 604 height 69
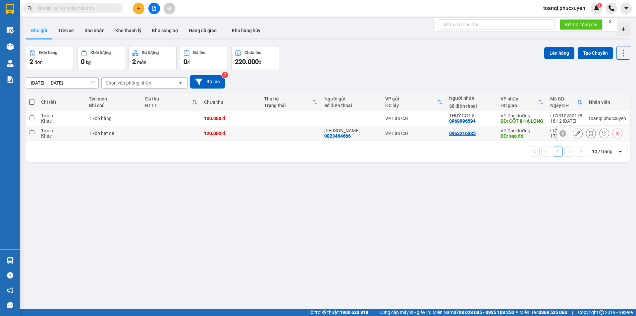
click at [252, 135] on td "120.000 đ" at bounding box center [231, 133] width 60 height 15
checkbox input "true"
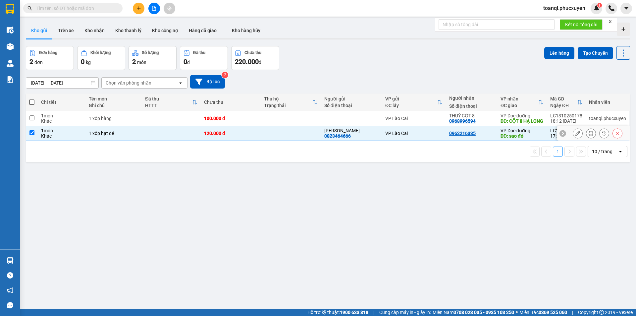
click at [252, 120] on div "100.000 đ" at bounding box center [231, 118] width 54 height 5
checkbox input "true"
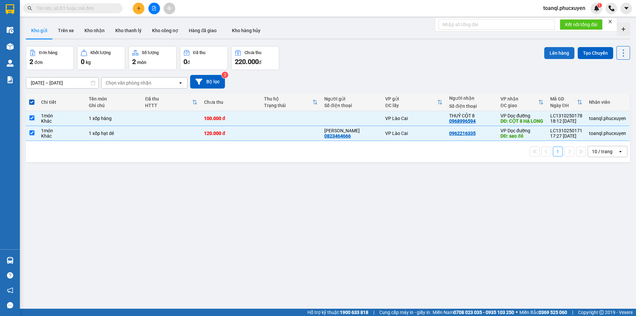
click at [548, 56] on button "Lên hàng" at bounding box center [559, 53] width 30 height 12
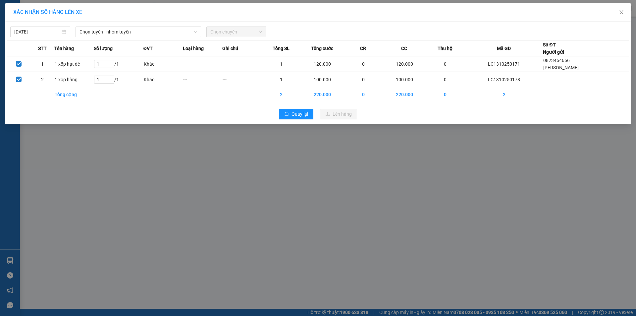
click at [162, 39] on div "[DATE] Chọn tuyến - nhóm tuyến Chọn chuyến STT Tên hàng Số lượng ĐVT Loại hàng …" at bounding box center [317, 73] width 625 height 103
click at [159, 30] on span "Chọn tuyến - nhóm tuyến" at bounding box center [139, 32] width 118 height 10
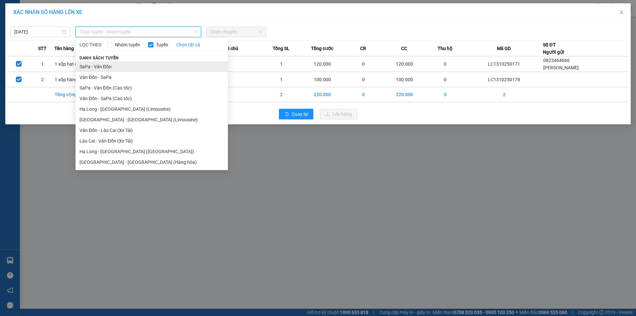
click at [121, 64] on li "SaPa - Vân Đồn" at bounding box center [152, 66] width 152 height 11
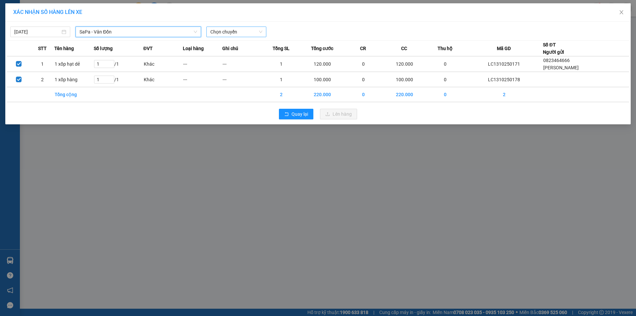
click at [232, 37] on div "Chọn chuyến" at bounding box center [236, 32] width 60 height 11
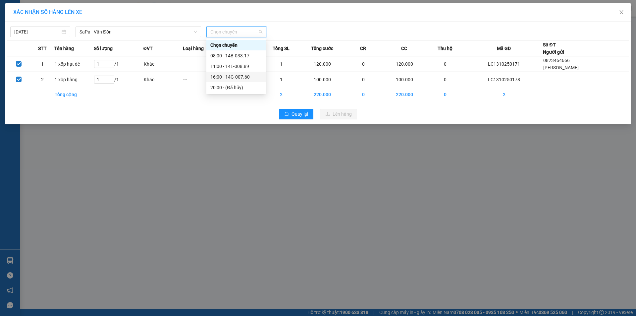
click at [255, 80] on div "16:00 - 14G-007.60" at bounding box center [236, 76] width 52 height 7
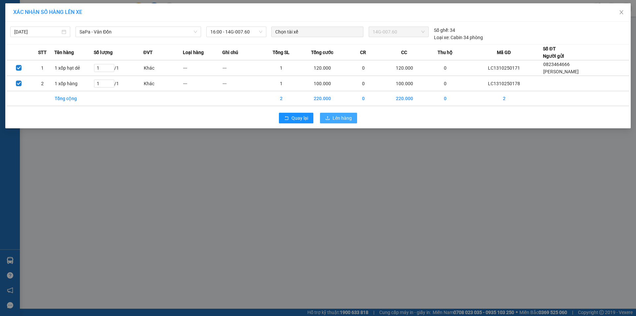
click at [342, 118] on span "Lên hàng" at bounding box center [342, 117] width 19 height 7
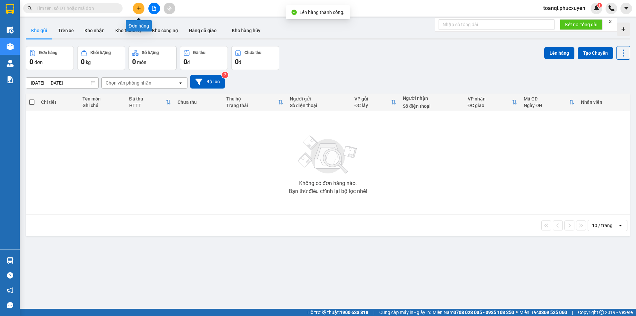
click at [153, 12] on button at bounding box center [154, 9] width 12 height 12
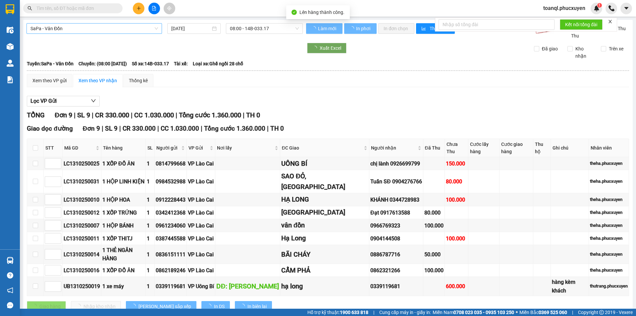
click at [109, 33] on span "SaPa - Vân Đồn" at bounding box center [94, 29] width 128 height 10
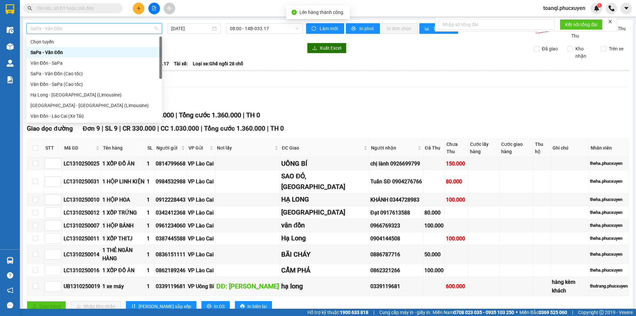
click at [230, 37] on div "SaPa - Vân Đồn [DATE] 08:00 - 14B-033.17" at bounding box center [165, 31] width 276 height 16
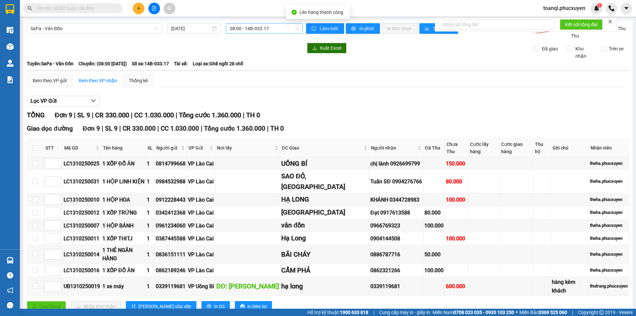
click at [237, 29] on span "08:00 - 14B-033.17" at bounding box center [264, 29] width 69 height 10
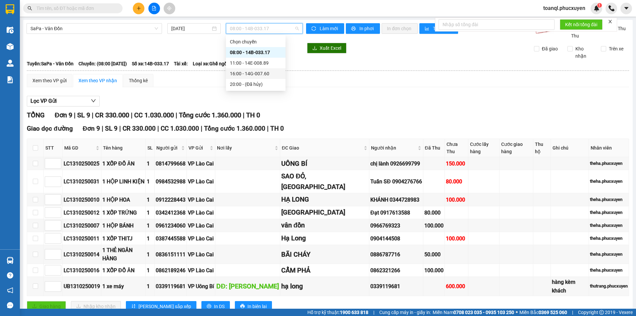
click at [254, 71] on div "16:00 - 14G-007.60" at bounding box center [256, 73] width 52 height 7
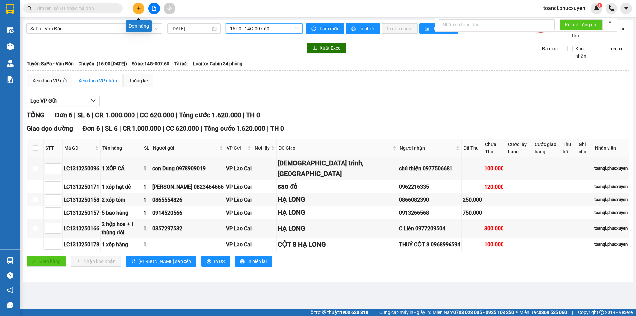
click at [92, 4] on span at bounding box center [72, 8] width 99 height 10
click at [89, 9] on input "text" at bounding box center [75, 8] width 78 height 7
paste input "0968996594"
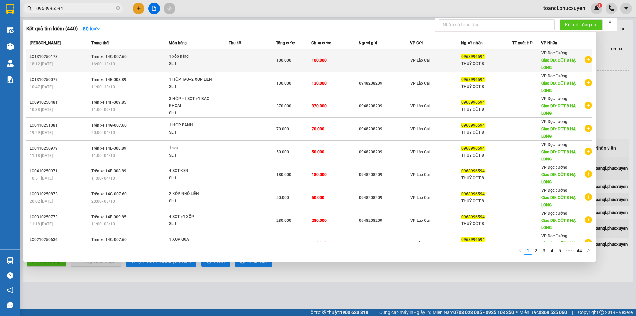
type input "0968996594"
click at [326, 66] on td "100.000" at bounding box center [334, 60] width 47 height 23
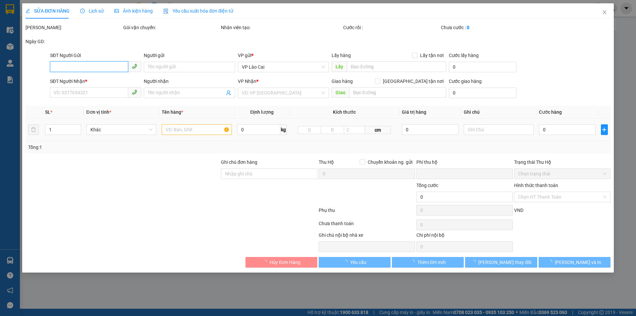
type input "0968996594"
type input "THUỶ CỘT 8"
type input "CỘT 8 HẠ LONG"
type input "0"
type input "100.000"
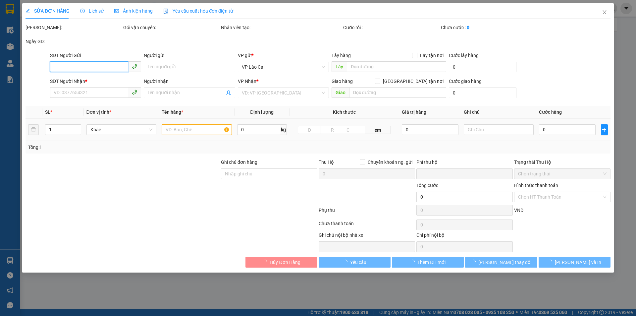
type input "100.000"
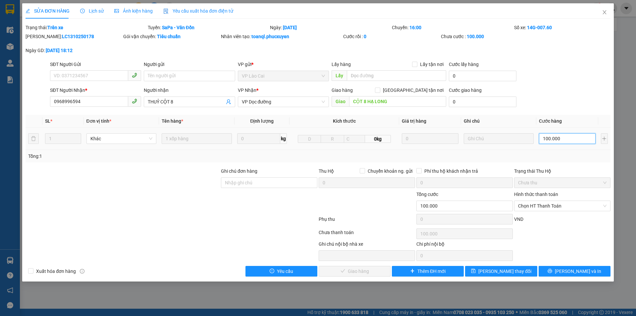
click at [547, 139] on input "100.000" at bounding box center [567, 138] width 56 height 11
type input "10.000"
type input "120.000"
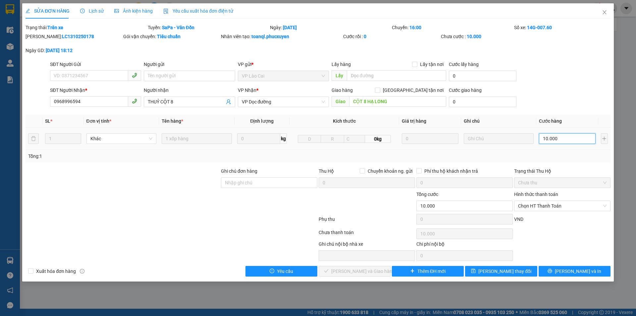
type input "120.000"
click at [568, 266] on button "[PERSON_NAME] và In" at bounding box center [575, 271] width 72 height 11
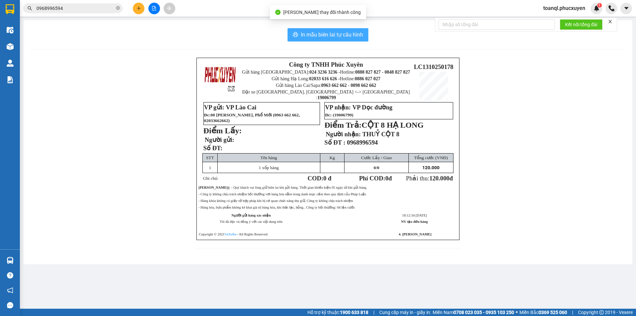
click at [348, 29] on button "In mẫu biên lai tự cấu hình" at bounding box center [328, 34] width 81 height 13
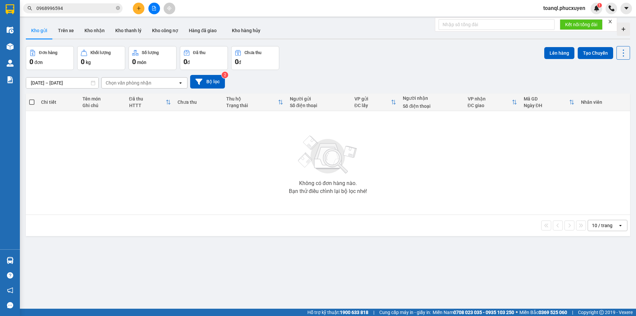
click at [153, 14] on button at bounding box center [154, 9] width 12 height 12
